Goal: Use online tool/utility: Use online tool/utility

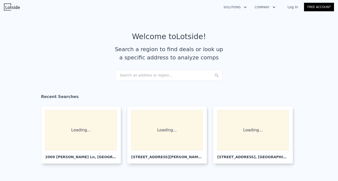
click at [147, 75] on div "Search an address or region..." at bounding box center [169, 75] width 107 height 11
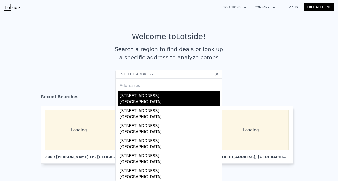
type input "[STREET_ADDRESS]"
click at [153, 98] on div "[STREET_ADDRESS]" at bounding box center [170, 95] width 101 height 8
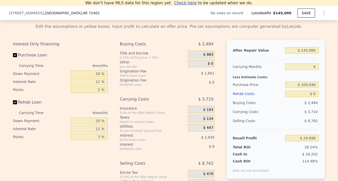
scroll to position [701, 0]
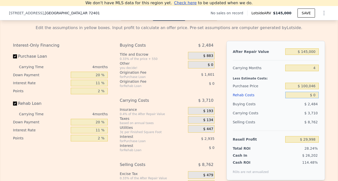
click at [316, 96] on input "$ 0" at bounding box center [303, 95] width 34 height 7
type input "$ 3"
type input "$ 29,995"
type input "$ 30"
type input "$ 29,968"
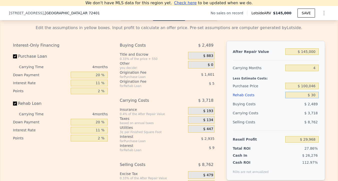
type input "$ 300"
type input "$ 29,685"
type input "$ 3,000"
type input "$ 26,862"
type input "$ 300"
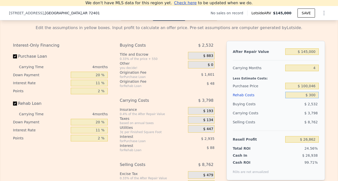
type input "$ 29,685"
type input "$ 30"
type input "$ 29,968"
type input "$ 3"
type input "$ 29,995"
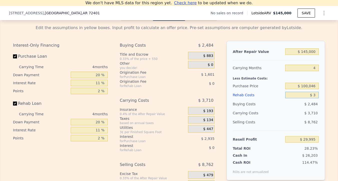
type input "$ 35"
type input "$ 29,962"
type input "$ 350"
type input "$ 29,630"
type input "$ 3,500"
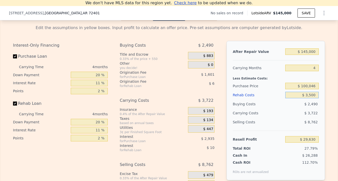
type input "$ 26,338"
type input "$ 35,000"
type input "-$ 6,590"
type input "$ 35,000"
click at [290, 106] on div "$ 3,044" at bounding box center [303, 103] width 34 height 9
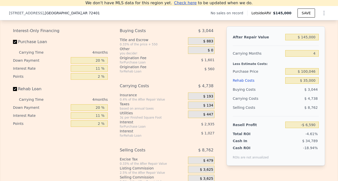
scroll to position [719, 0]
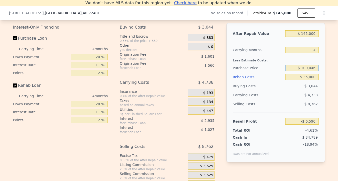
click at [315, 69] on input "$ 100,046" at bounding box center [303, 68] width 34 height 7
type input "$ 1"
type input "$ 78,000"
type input "$ 16,530"
click at [293, 100] on div "$ 8,762" at bounding box center [303, 103] width 34 height 9
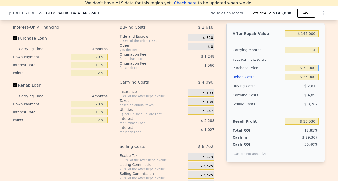
click at [308, 69] on input "$ 78,000" at bounding box center [303, 68] width 34 height 7
type input "$ 72,000"
type input "$ 22,822"
click at [298, 117] on div "$ 22,822" at bounding box center [303, 121] width 34 height 9
click at [308, 69] on input "$ 72,000" at bounding box center [303, 68] width 34 height 7
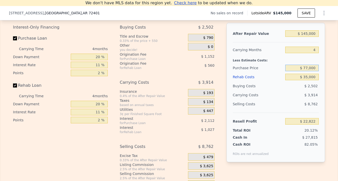
type input "$ 77,000"
type input "$ 17,578"
click at [281, 95] on div "$ 3,914" at bounding box center [292, 94] width 53 height 9
click at [309, 69] on input "$ 77,000" at bounding box center [303, 68] width 34 height 7
type input "$ 68,000"
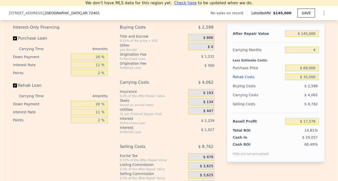
type input "$ 27,016"
click at [274, 104] on div "Selling Costs" at bounding box center [258, 103] width 51 height 9
click at [308, 70] on input "$ 68,000" at bounding box center [303, 68] width 34 height 7
type input "$ 74,000"
type input "$ 20,724"
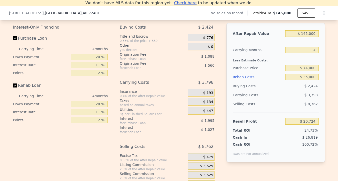
click at [286, 100] on div "$ 8,762" at bounding box center [303, 103] width 34 height 9
type input "$ 0"
type input "$ 29,998"
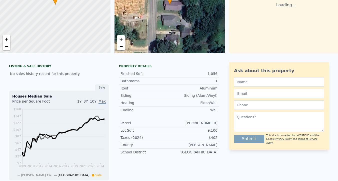
scroll to position [6, 0]
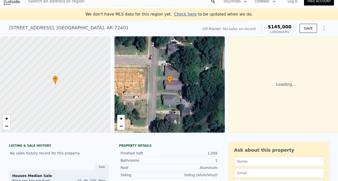
click at [80, 5] on div "Search an address or region" at bounding box center [121, 1] width 195 height 10
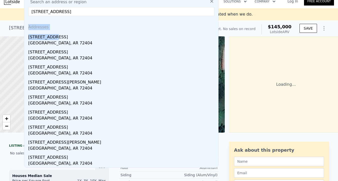
drag, startPoint x: 104, startPoint y: 37, endPoint x: 102, endPoint y: 20, distance: 17.3
click at [102, 20] on div "Search an address or region [STREET_ADDRESS] Addresses [STREET_ADDRESS][GEOGRAP…" at bounding box center [121, 81] width 195 height 171
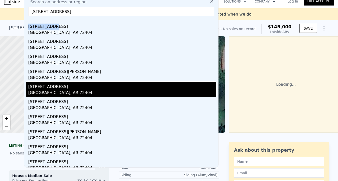
scroll to position [15, 0]
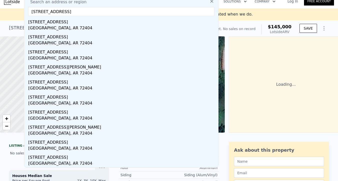
click at [145, 11] on input "[STREET_ADDRESS]" at bounding box center [121, 11] width 186 height 9
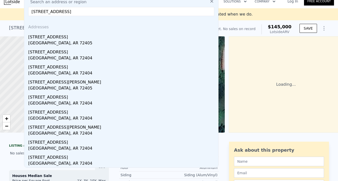
scroll to position [0, 0]
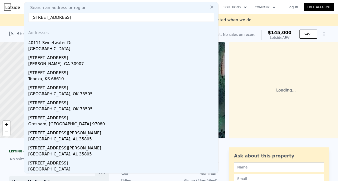
type input "[STREET_ADDRESS]"
click at [212, 7] on icon at bounding box center [211, 7] width 5 height 5
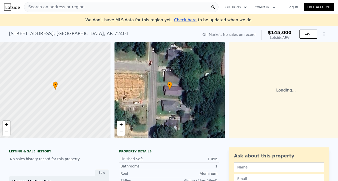
click at [20, 8] on div at bounding box center [14, 7] width 20 height 7
click at [16, 6] on img at bounding box center [12, 7] width 16 height 7
